Goal: Information Seeking & Learning: Find specific page/section

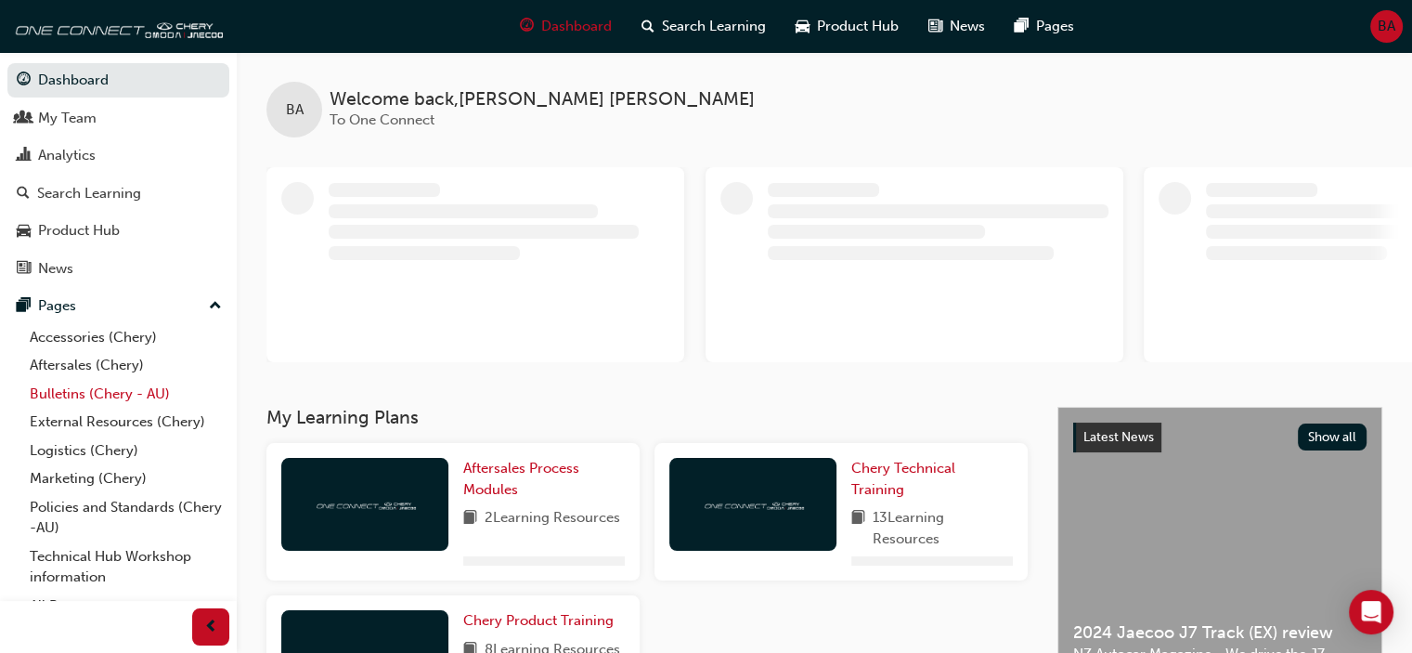
click at [97, 386] on link "Bulletins (Chery - AU)" at bounding box center [125, 394] width 207 height 29
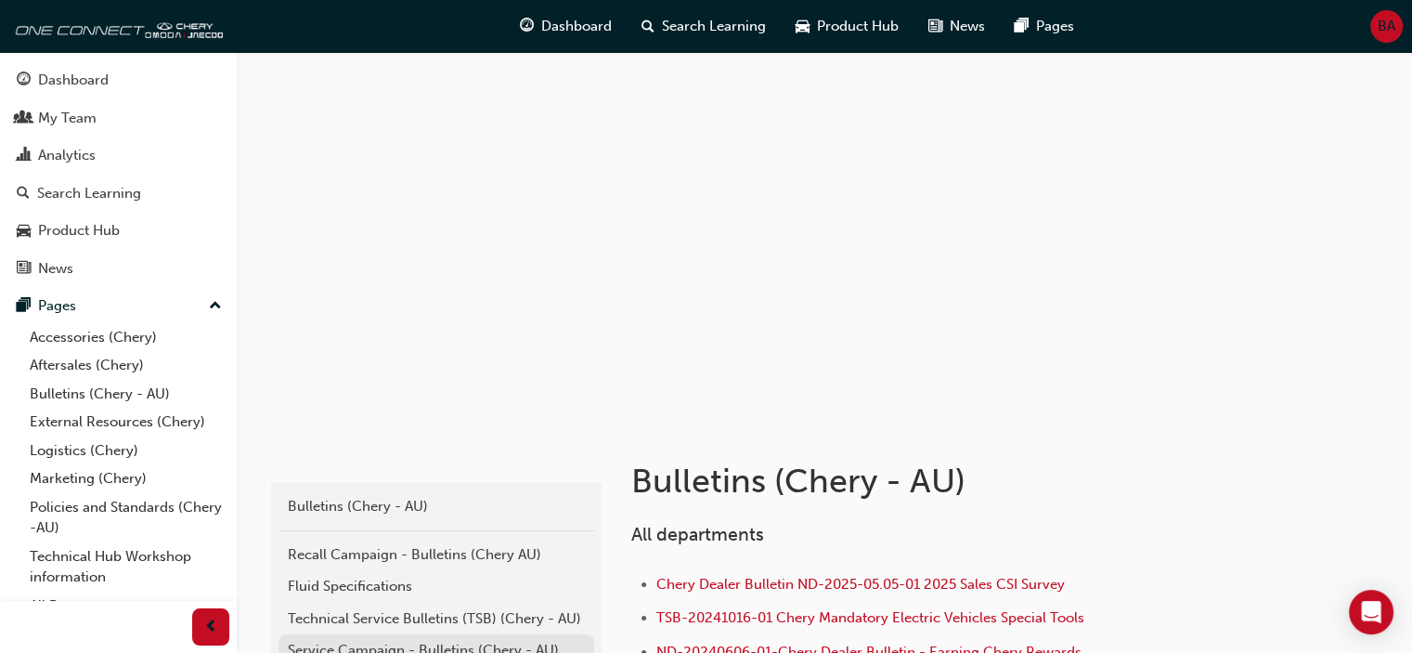
scroll to position [234, 0]
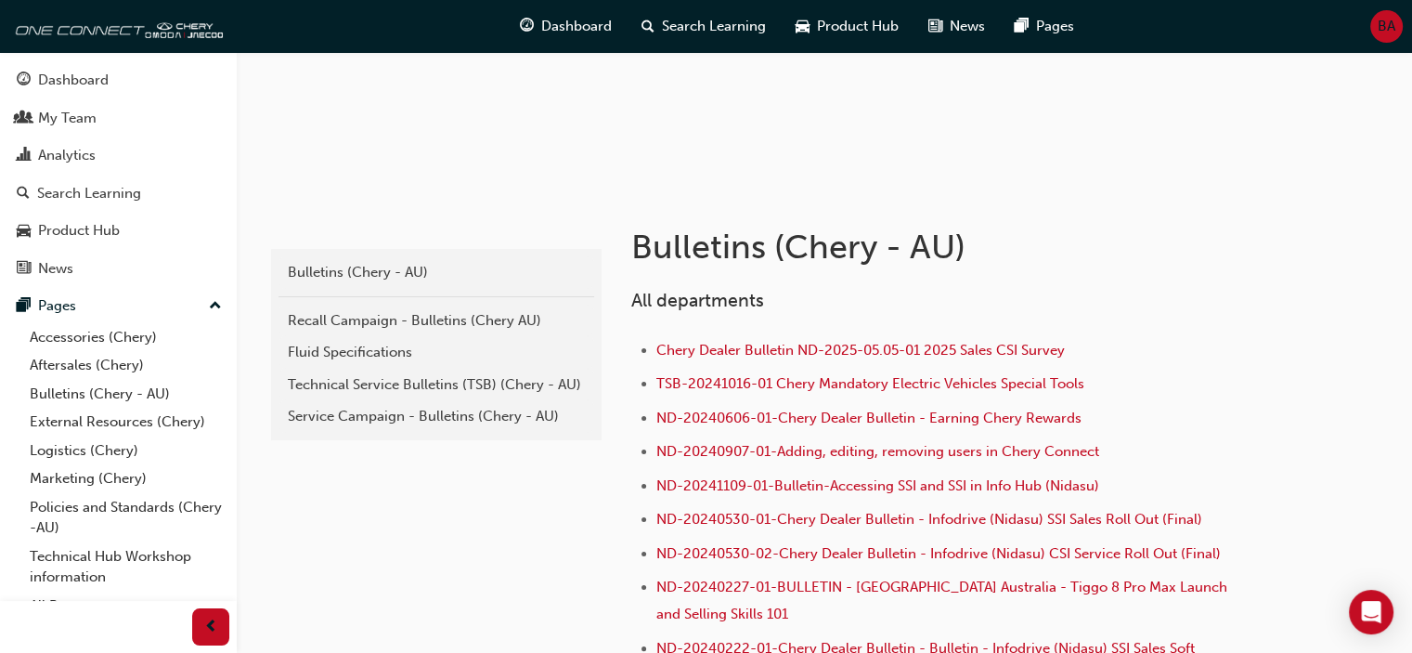
click at [379, 421] on div "Service Campaign - Bulletins (Chery - AU)" at bounding box center [436, 416] width 297 height 21
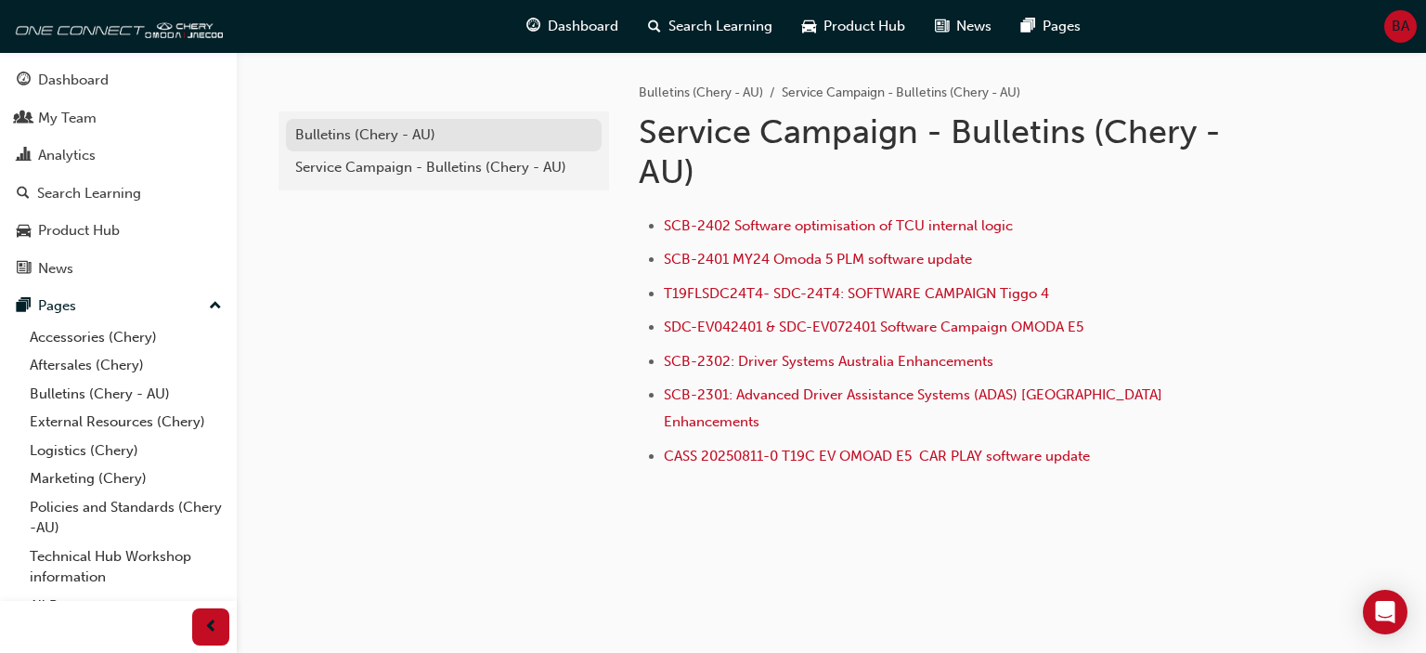
click at [331, 125] on div "Bulletins (Chery - AU)" at bounding box center [443, 134] width 297 height 21
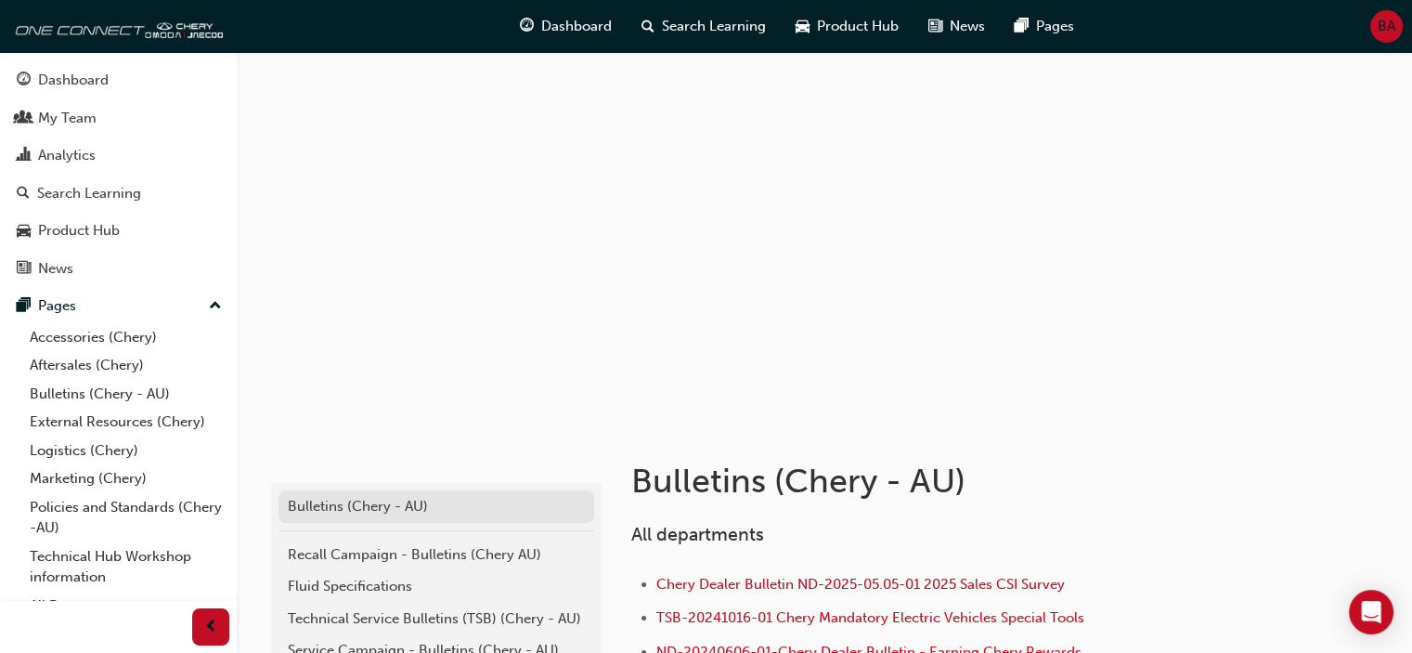
scroll to position [262, 0]
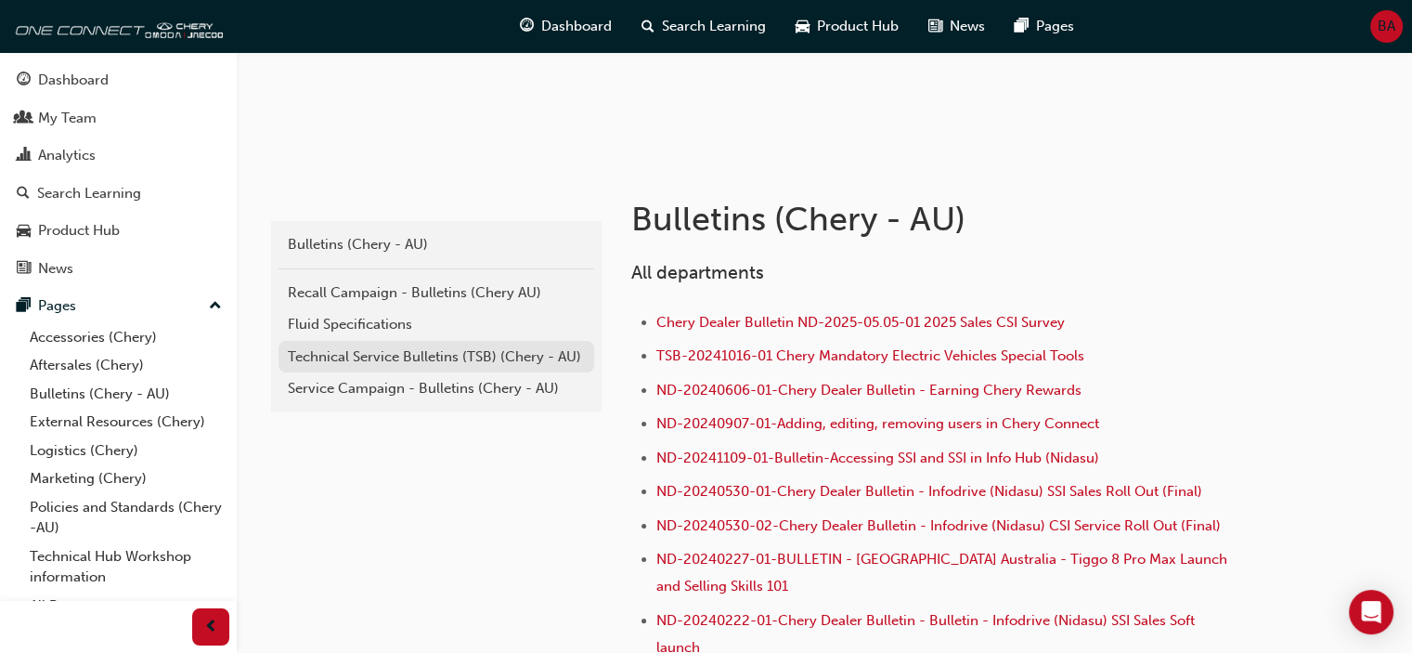
click at [447, 348] on div "Technical Service Bulletins (TSB) (Chery - AU)" at bounding box center [436, 356] width 297 height 21
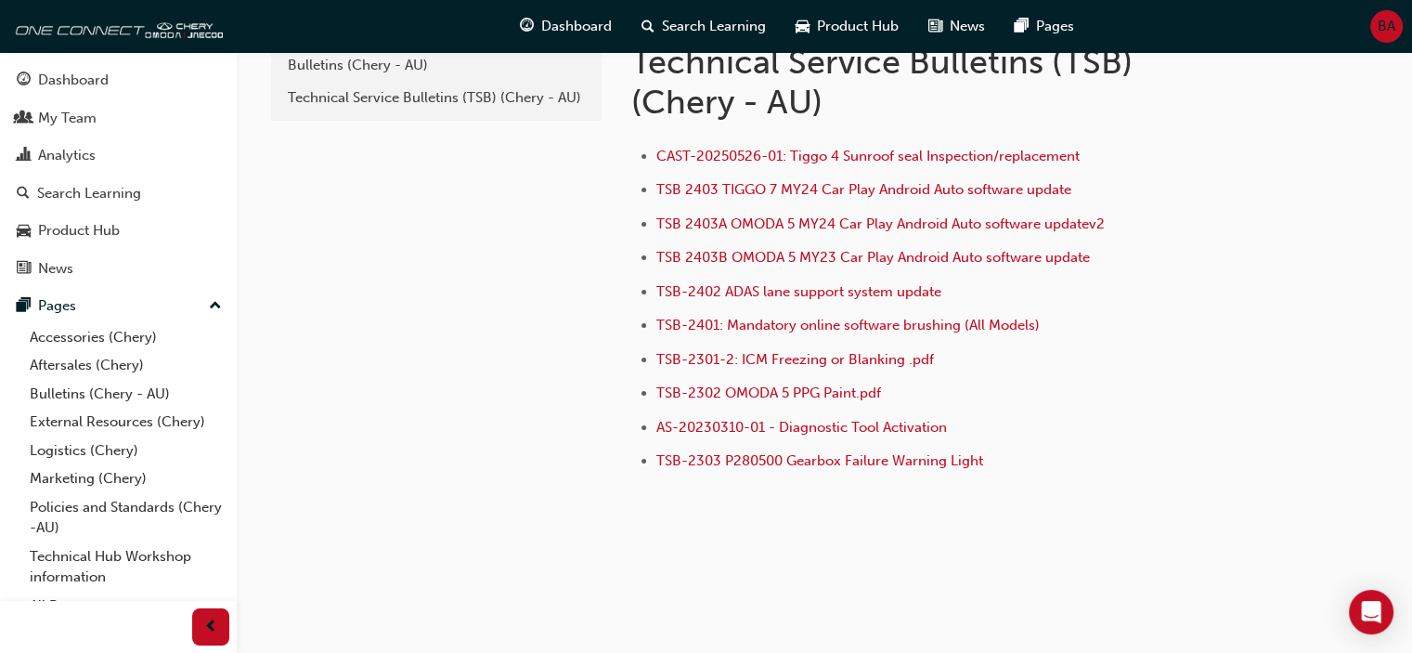
scroll to position [69, 0]
click at [776, 155] on span "CAST-20250526-01: Tiggo 4 Sunroof seal Inspection/replacement" at bounding box center [867, 157] width 423 height 17
